Goal: Information Seeking & Learning: Learn about a topic

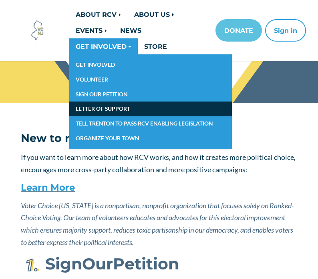
scroll to position [59, 0]
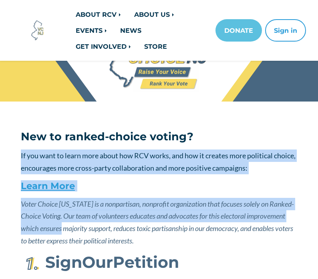
drag, startPoint x: 101, startPoint y: 149, endPoint x: 102, endPoint y: 230, distance: 80.5
click at [102, 230] on em "Voter Choice [US_STATE] is a nonpartisan, nonprofit organization that focuses s…" at bounding box center [157, 223] width 273 height 46
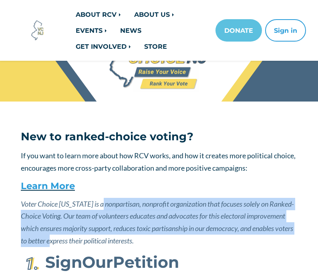
drag, startPoint x: 102, startPoint y: 205, endPoint x: 95, endPoint y: 243, distance: 38.7
click at [95, 243] on em "Voter Choice [US_STATE] is a nonpartisan, nonprofit organization that focuses s…" at bounding box center [157, 223] width 273 height 46
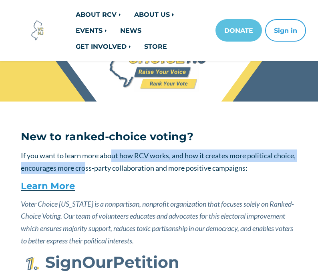
drag, startPoint x: 111, startPoint y: 151, endPoint x: 111, endPoint y: 171, distance: 20.0
click at [111, 171] on p "If you want to learn more about how RCV works, and how it creates more politica…" at bounding box center [159, 162] width 276 height 24
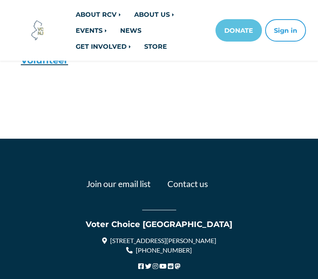
scroll to position [942, 0]
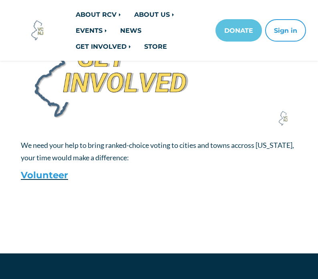
scroll to position [876, 0]
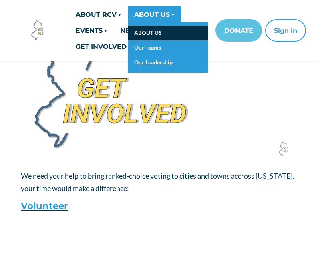
click at [147, 33] on link "ABOUT US" at bounding box center [168, 33] width 80 height 15
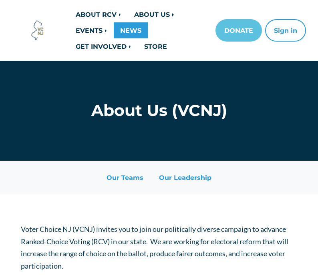
click at [147, 33] on link "NEWS" at bounding box center [131, 30] width 34 height 16
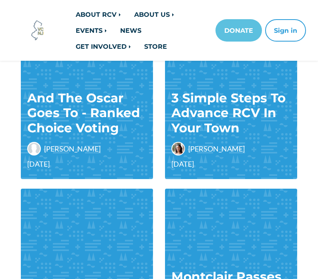
scroll to position [766, 0]
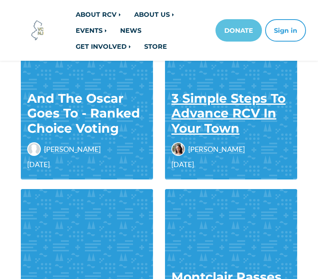
click at [223, 118] on link "3 Simple Steps To Advance RCV In Your Town" at bounding box center [228, 113] width 114 height 45
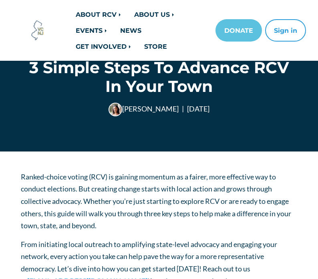
scroll to position [53, 0]
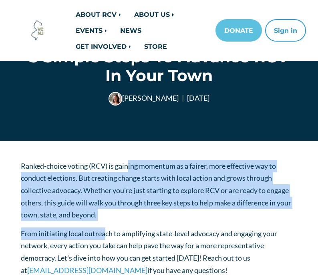
drag, startPoint x: 128, startPoint y: 163, endPoint x: 106, endPoint y: 237, distance: 77.4
click at [106, 237] on p "From initiating local outreach to amplifying state-level advocacy and engaging …" at bounding box center [159, 252] width 276 height 49
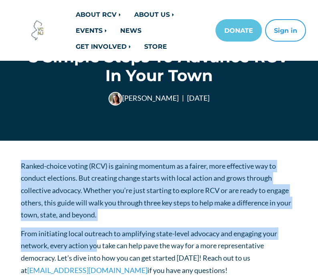
drag, startPoint x: 106, startPoint y: 158, endPoint x: 99, endPoint y: 245, distance: 86.7
click at [99, 245] on p "From initiating local outreach to amplifying state-level advocacy and engaging …" at bounding box center [159, 252] width 276 height 49
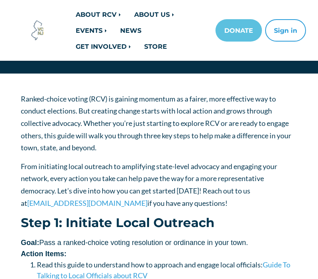
scroll to position [120, 0]
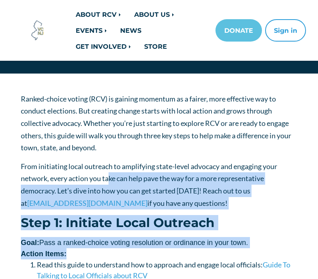
drag, startPoint x: 110, startPoint y: 179, endPoint x: 108, endPoint y: 249, distance: 69.7
click at [108, 249] on div "Action Items:" at bounding box center [159, 254] width 276 height 11
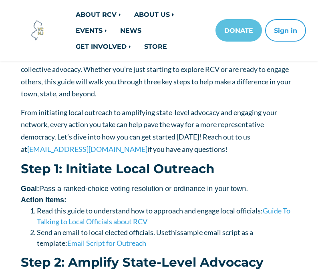
scroll to position [175, 0]
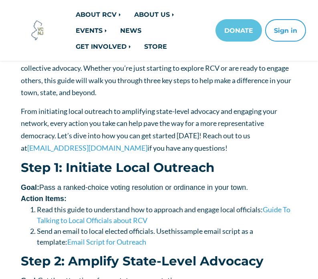
drag, startPoint x: 104, startPoint y: 182, endPoint x: 173, endPoint y: 171, distance: 70.0
click at [173, 171] on div "Step 1: Initiate Local Outreach Goal: Pass a ranked-choice voting resolution or…" at bounding box center [159, 204] width 276 height 87
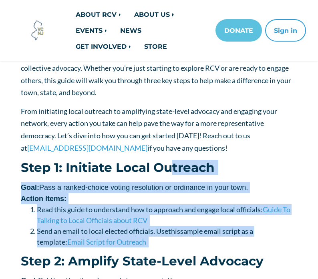
drag, startPoint x: 173, startPoint y: 171, endPoint x: 171, endPoint y: 243, distance: 71.3
click at [171, 243] on div "Step 1: Initiate Local Outreach Goal: Pass a ranked-choice voting resolution or…" at bounding box center [159, 204] width 276 height 87
click at [171, 243] on li "Send an email to local elected officials. Use t his sample email script a s a t…" at bounding box center [167, 237] width 260 height 22
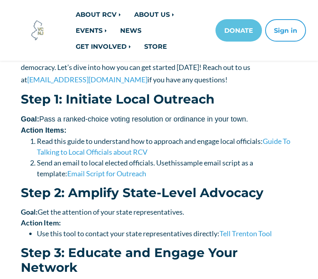
scroll to position [251, 0]
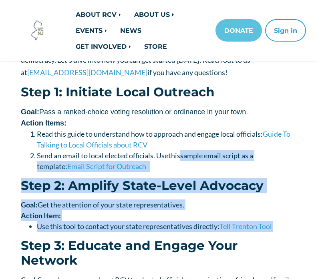
drag, startPoint x: 182, startPoint y: 158, endPoint x: 189, endPoint y: 233, distance: 75.2
click at [189, 233] on div "Ranked-choice voting (RCV) is gaining momentum as a fairer, more effective way …" at bounding box center [159, 165] width 276 height 406
click at [189, 233] on div "Step 2: Amplify State-Level Advocacy Goal: Get the attention of your state repr…" at bounding box center [159, 274] width 276 height 190
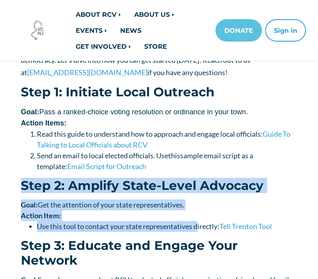
drag, startPoint x: 215, startPoint y: 171, endPoint x: 199, endPoint y: 224, distance: 55.8
click at [199, 224] on div "Ranked-choice voting (RCV) is gaining momentum as a fairer, more effective way …" at bounding box center [159, 165] width 276 height 406
click at [199, 224] on li "Use this tool to contact your state representatives directly: Tell Trenton Tool" at bounding box center [167, 226] width 260 height 11
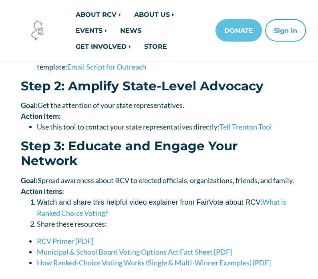
scroll to position [349, 0]
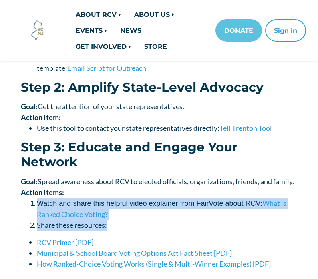
drag, startPoint x: 200, startPoint y: 190, endPoint x: 200, endPoint y: 226, distance: 36.0
click at [200, 227] on div "Step 2: Amplify State-Level Advocacy Goal: Get the attention of your state repr…" at bounding box center [159, 175] width 276 height 190
click at [200, 226] on div "Watch and share this helpful video explainer from FairVote about RCV: What is R…" at bounding box center [159, 234] width 276 height 72
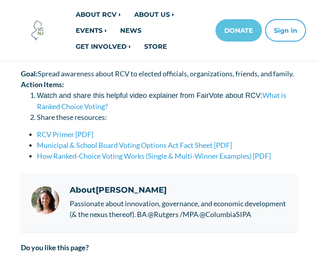
scroll to position [481, 0]
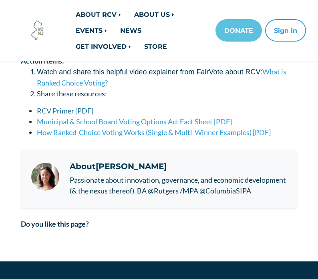
click at [83, 106] on link "RCV Primer [PDF]" at bounding box center [65, 110] width 56 height 9
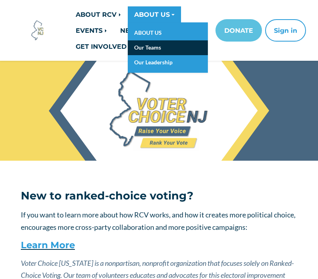
click at [153, 47] on link "Our Teams" at bounding box center [168, 47] width 80 height 15
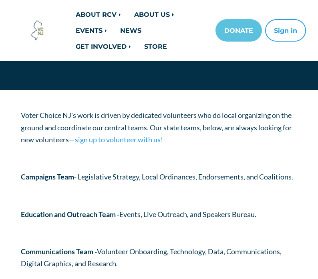
scroll to position [70, 0]
